Goal: Navigation & Orientation: Find specific page/section

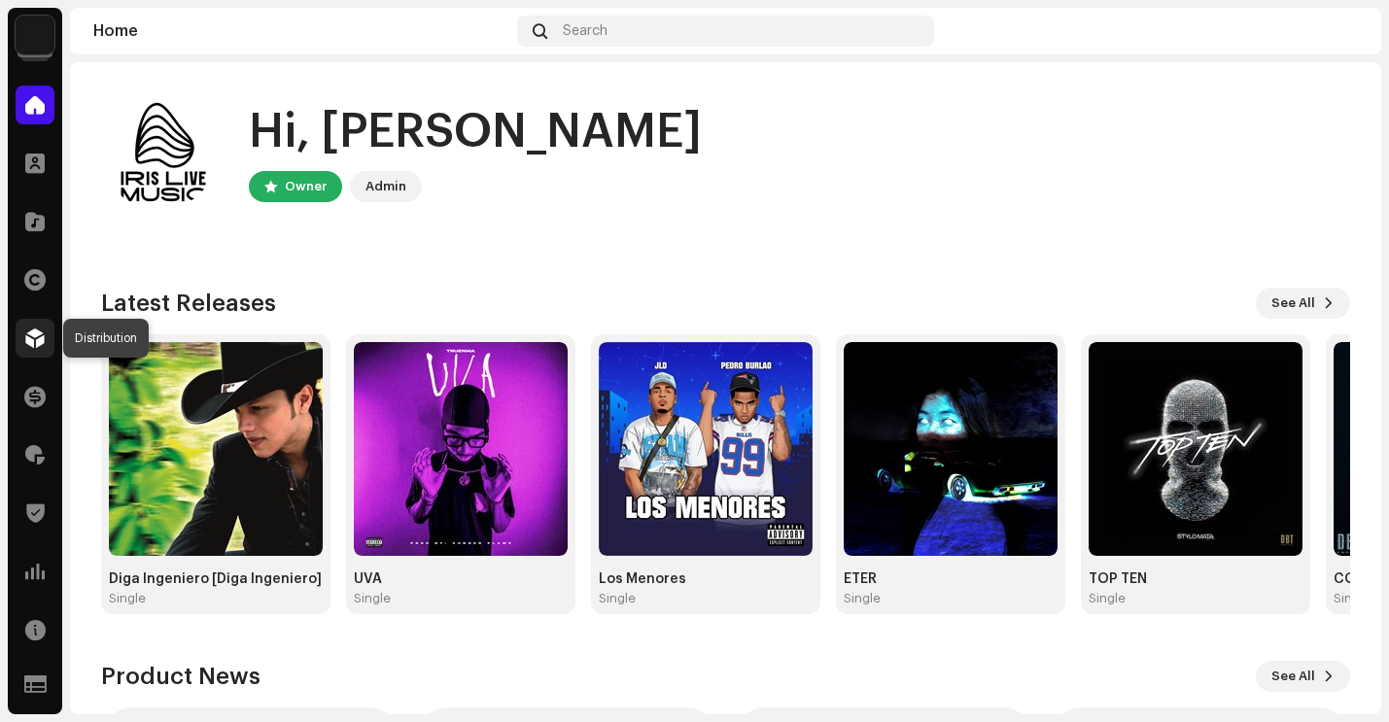
click at [37, 344] on span at bounding box center [34, 338] width 19 height 16
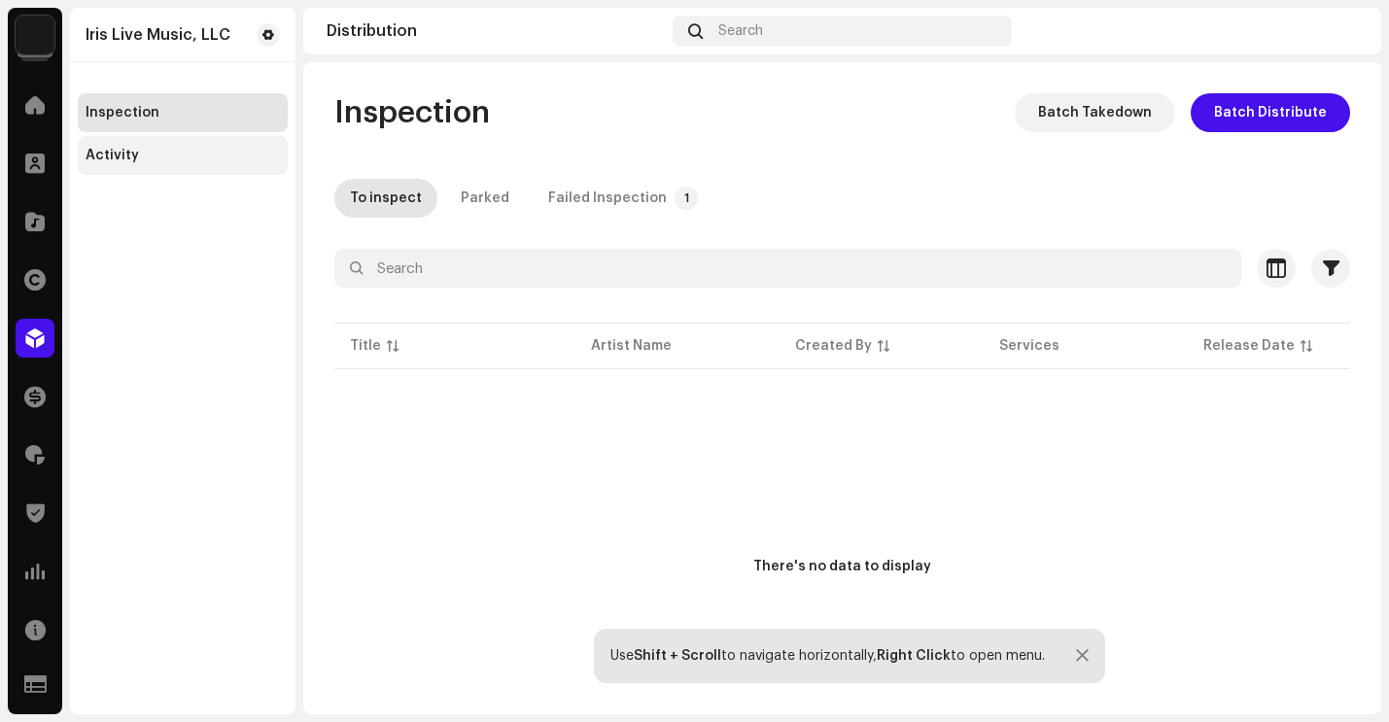
click at [101, 154] on div "Activity" at bounding box center [112, 156] width 53 height 16
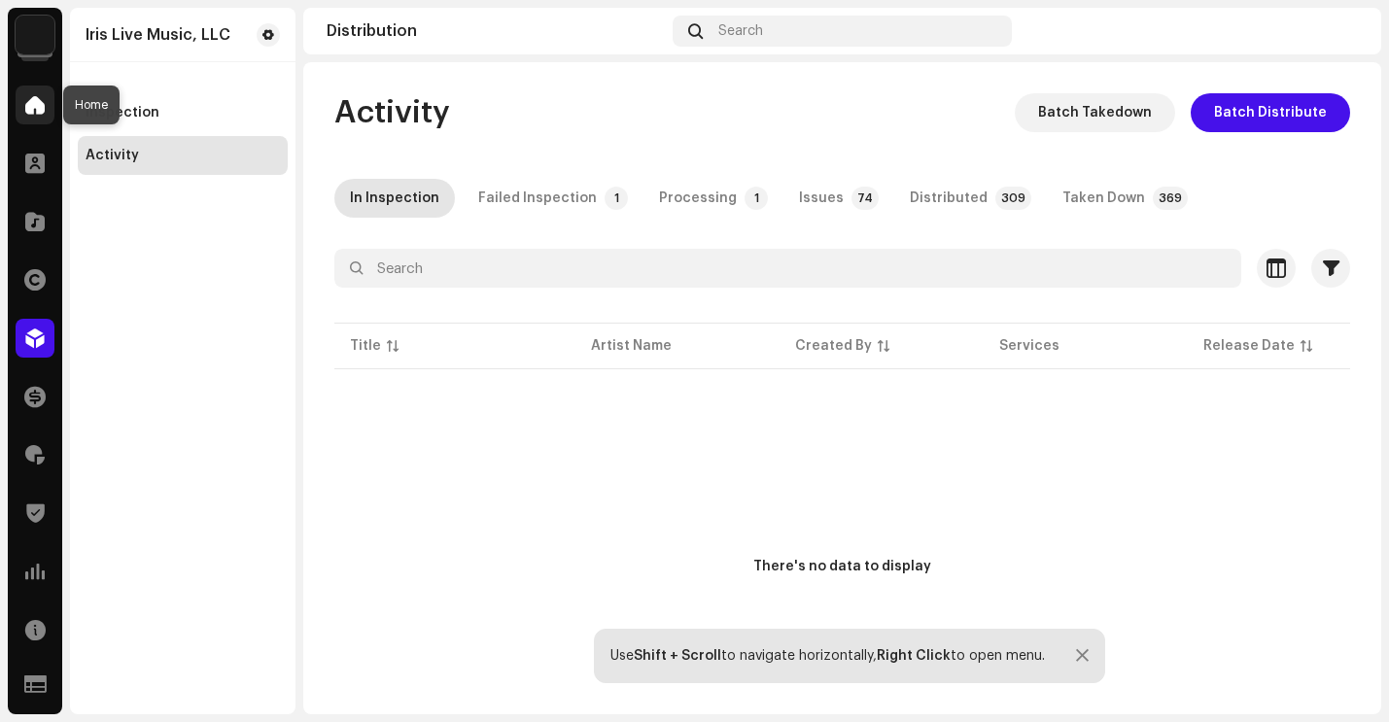
click at [39, 100] on span at bounding box center [34, 105] width 19 height 16
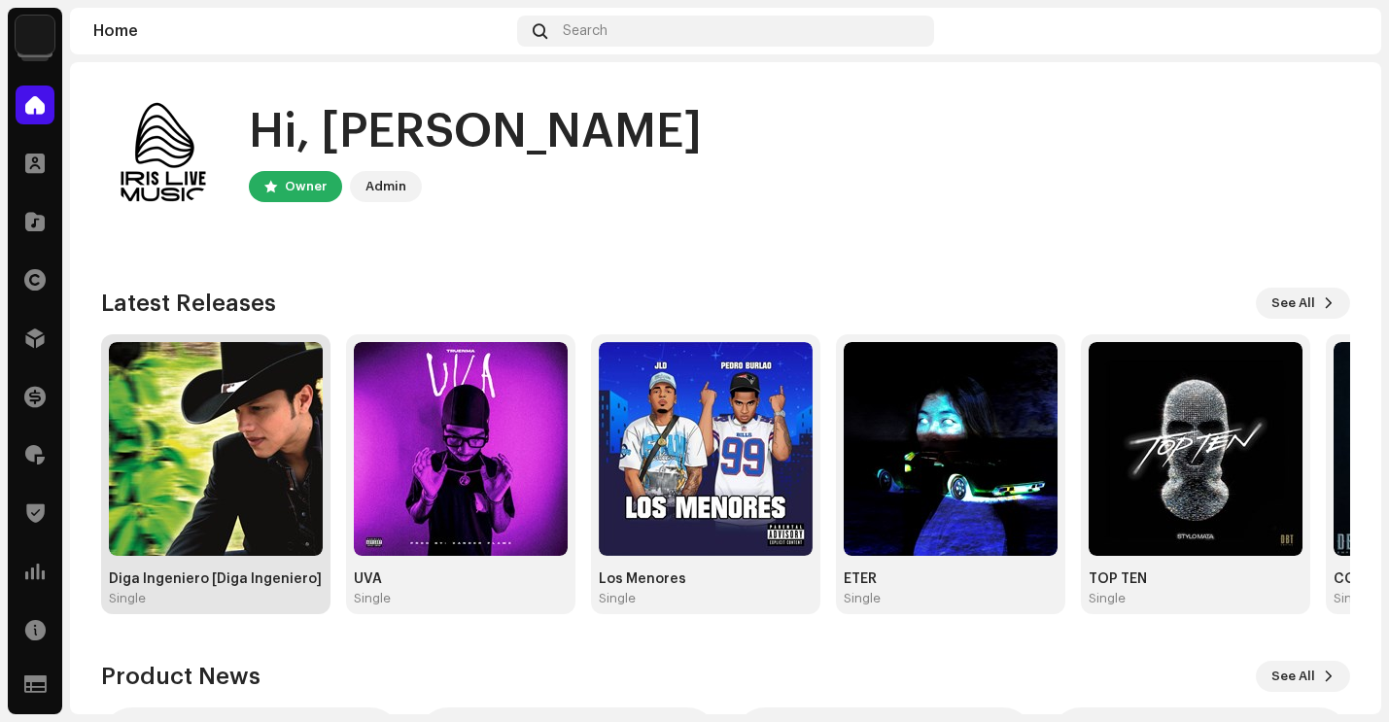
click at [245, 448] on img at bounding box center [216, 449] width 214 height 214
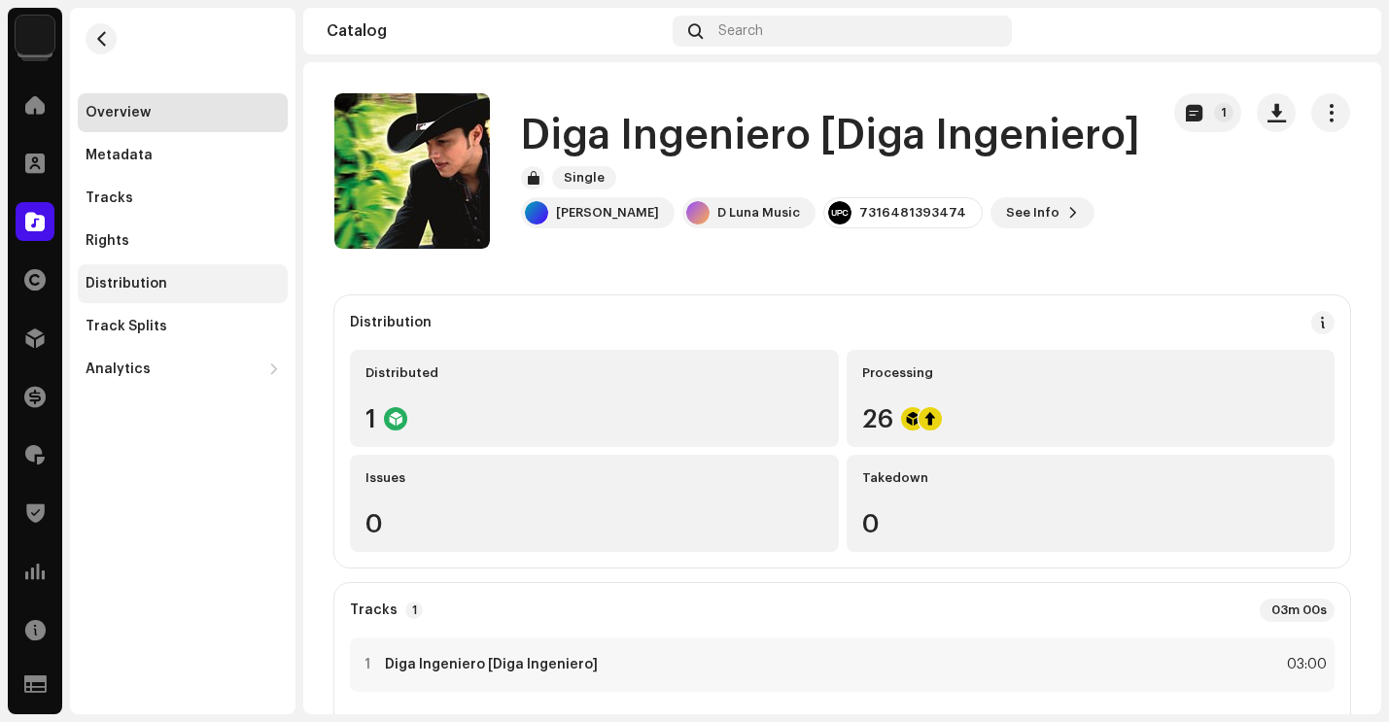
click at [171, 282] on div "Distribution" at bounding box center [183, 284] width 194 height 16
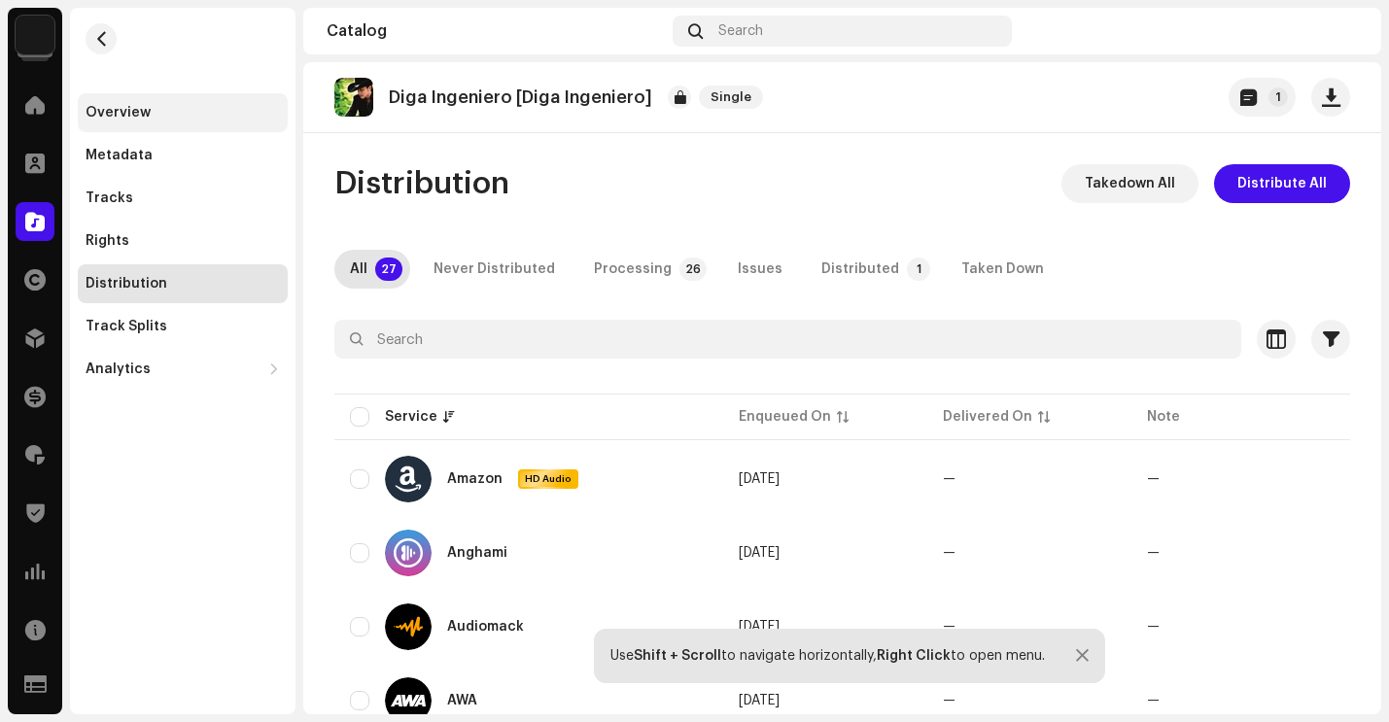
click at [128, 107] on div "Overview" at bounding box center [118, 113] width 65 height 16
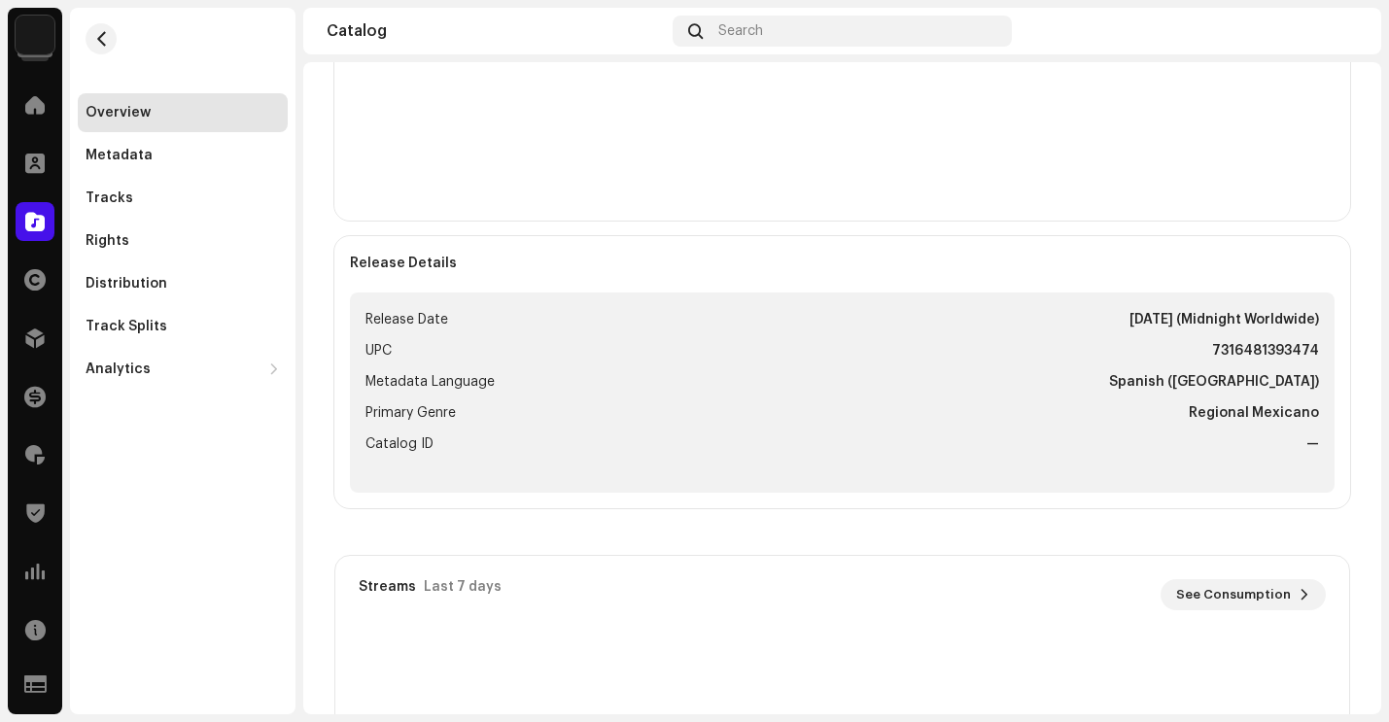
scroll to position [594, 0]
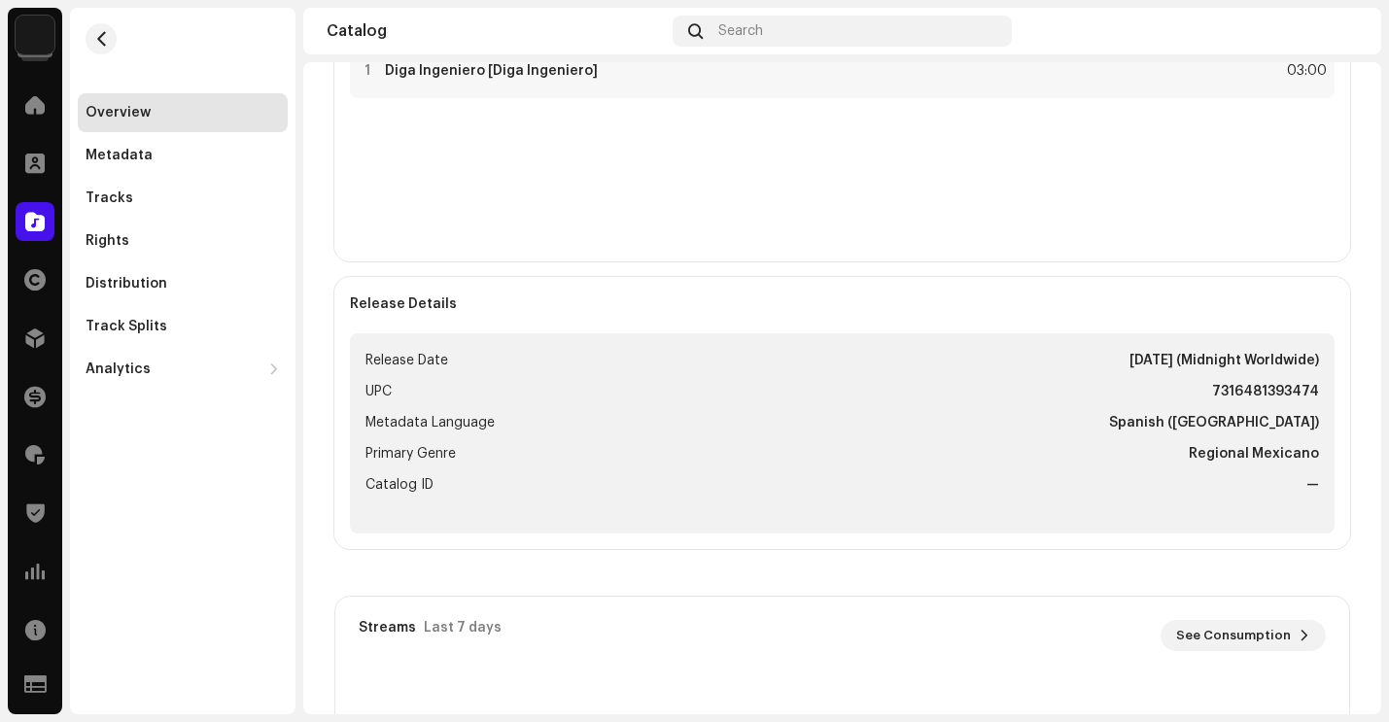
click at [330, 271] on div "Distribution Distributed 1 Processing 26 Issues 0 Takedown 0 Tracks 1 03m 00s 1…" at bounding box center [842, 545] width 1078 height 1687
